Goal: Information Seeking & Learning: Compare options

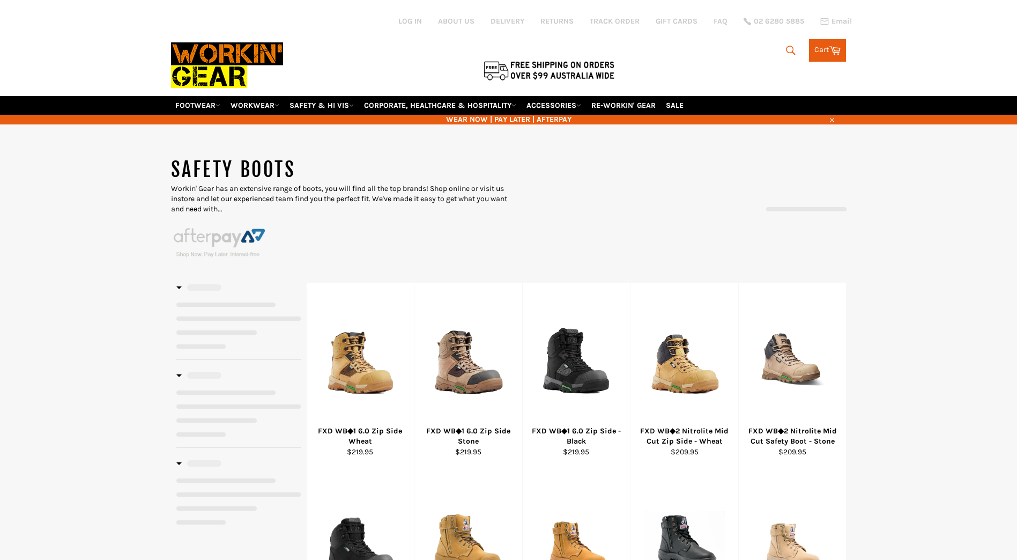
select select "******"
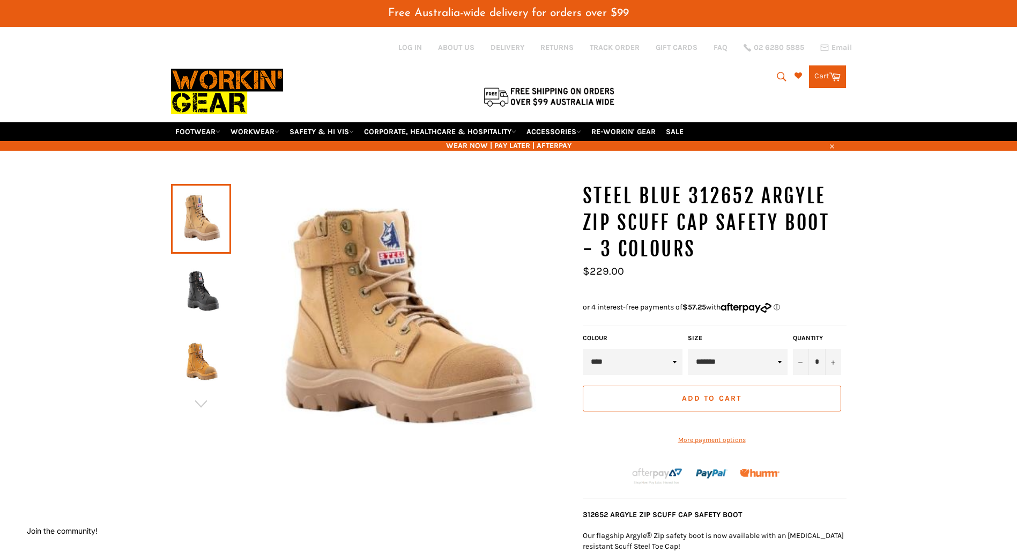
click at [211, 292] on img at bounding box center [200, 290] width 49 height 59
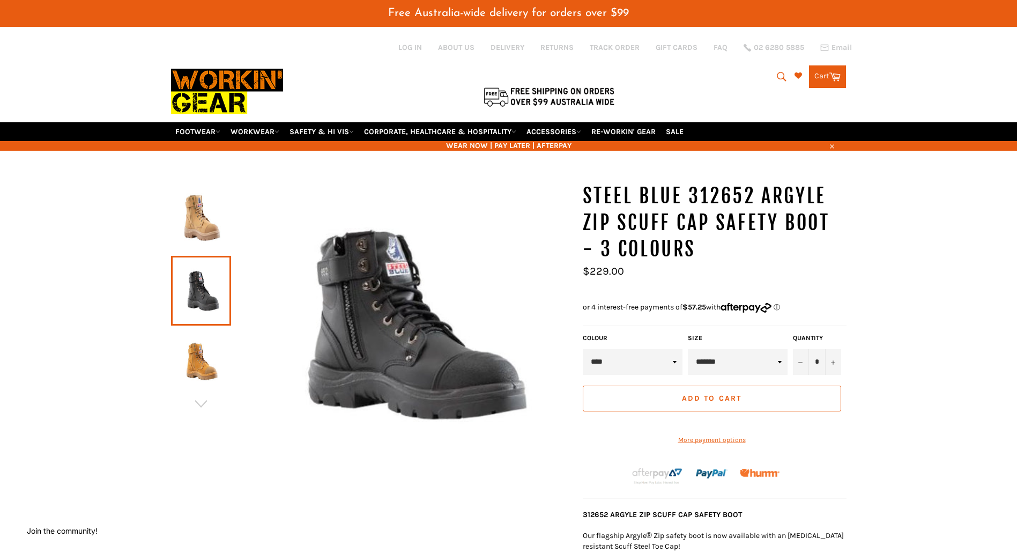
click at [209, 364] on img at bounding box center [200, 362] width 49 height 59
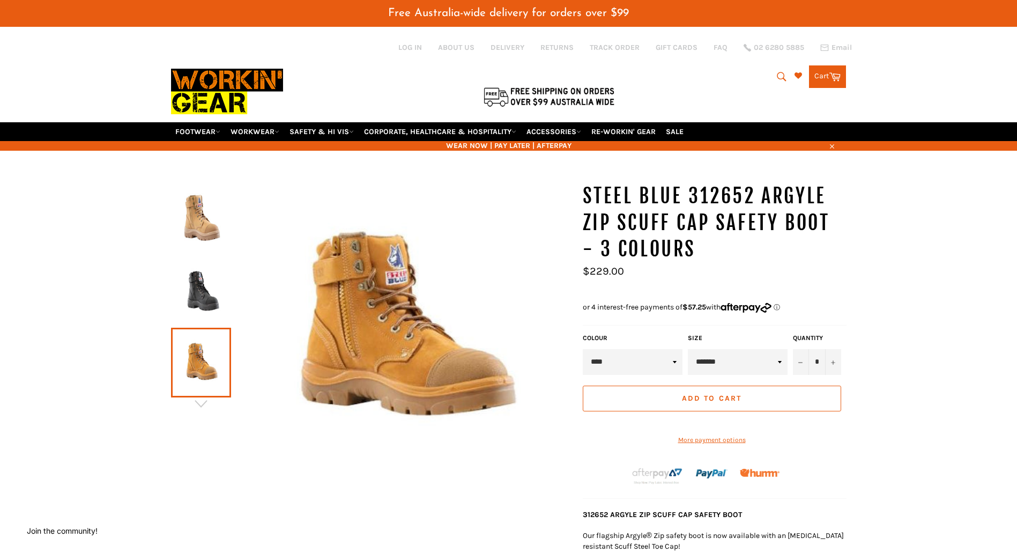
click at [199, 234] on img at bounding box center [200, 218] width 49 height 59
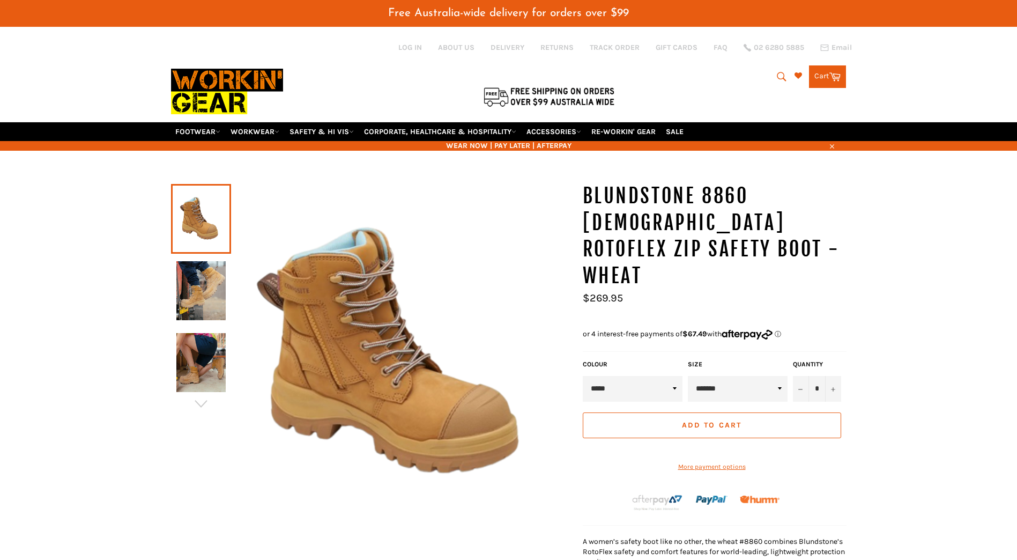
click at [218, 295] on img at bounding box center [200, 290] width 49 height 59
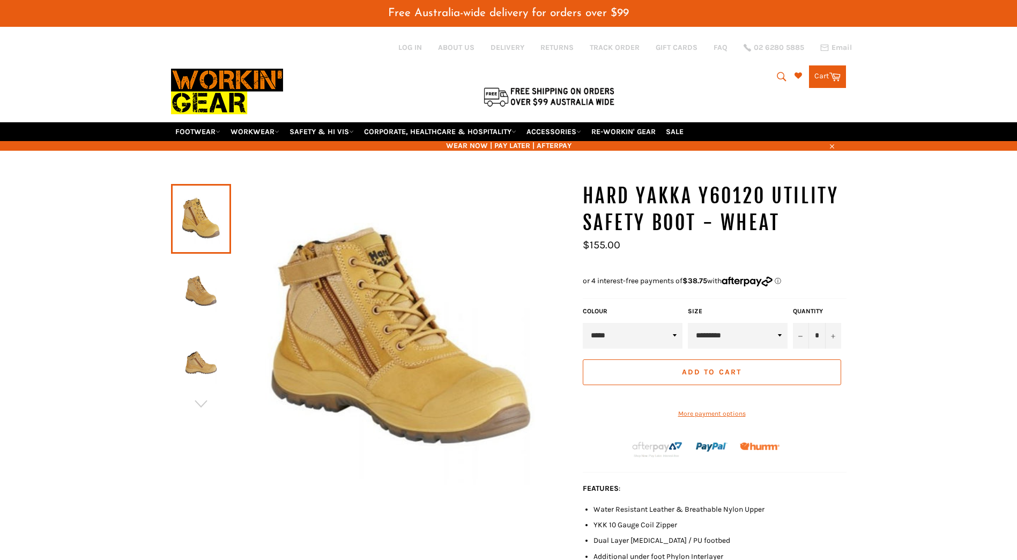
click at [206, 298] on img at bounding box center [200, 290] width 49 height 59
